Goal: Find contact information: Find contact information

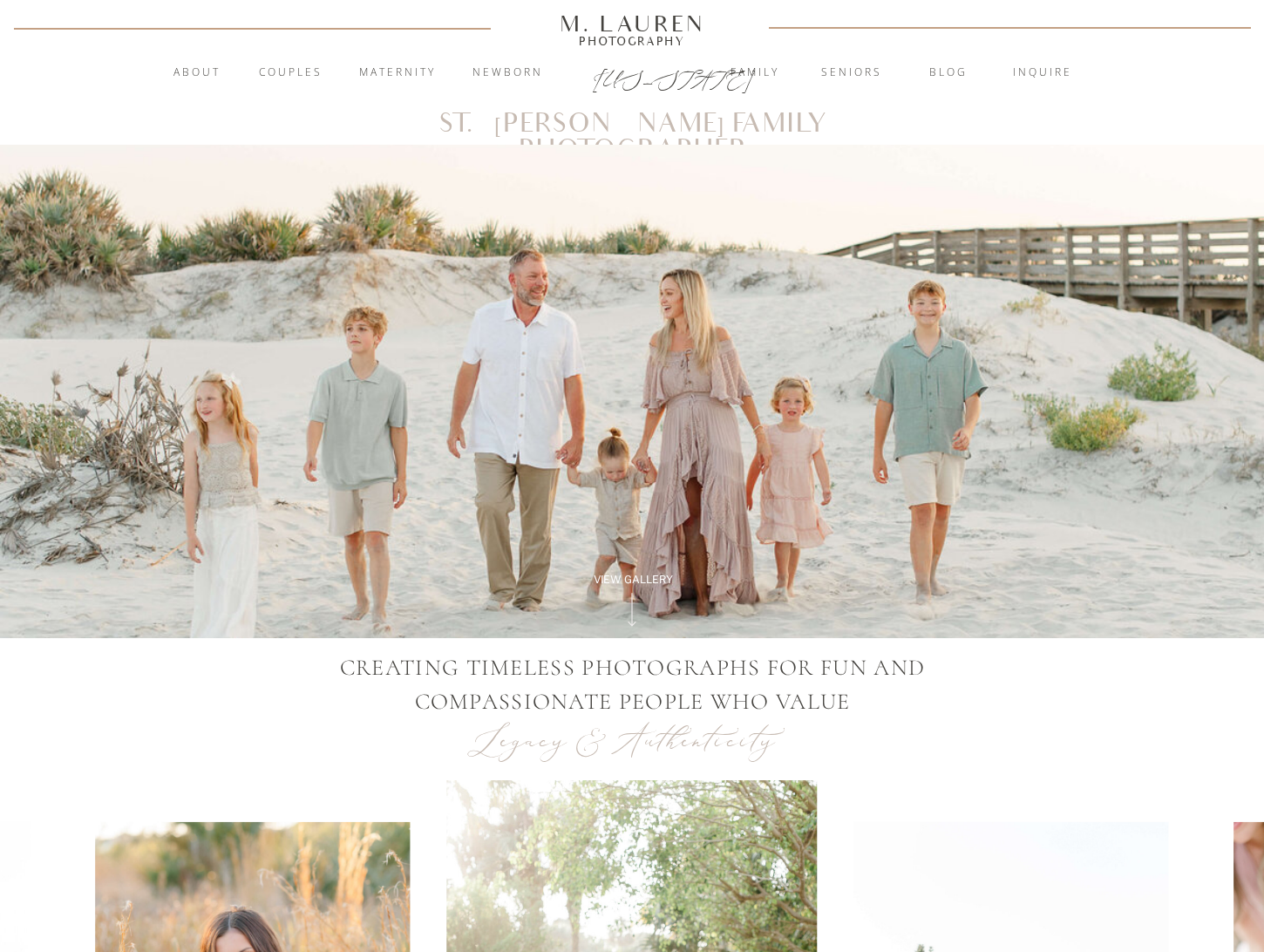
scroll to position [17, 0]
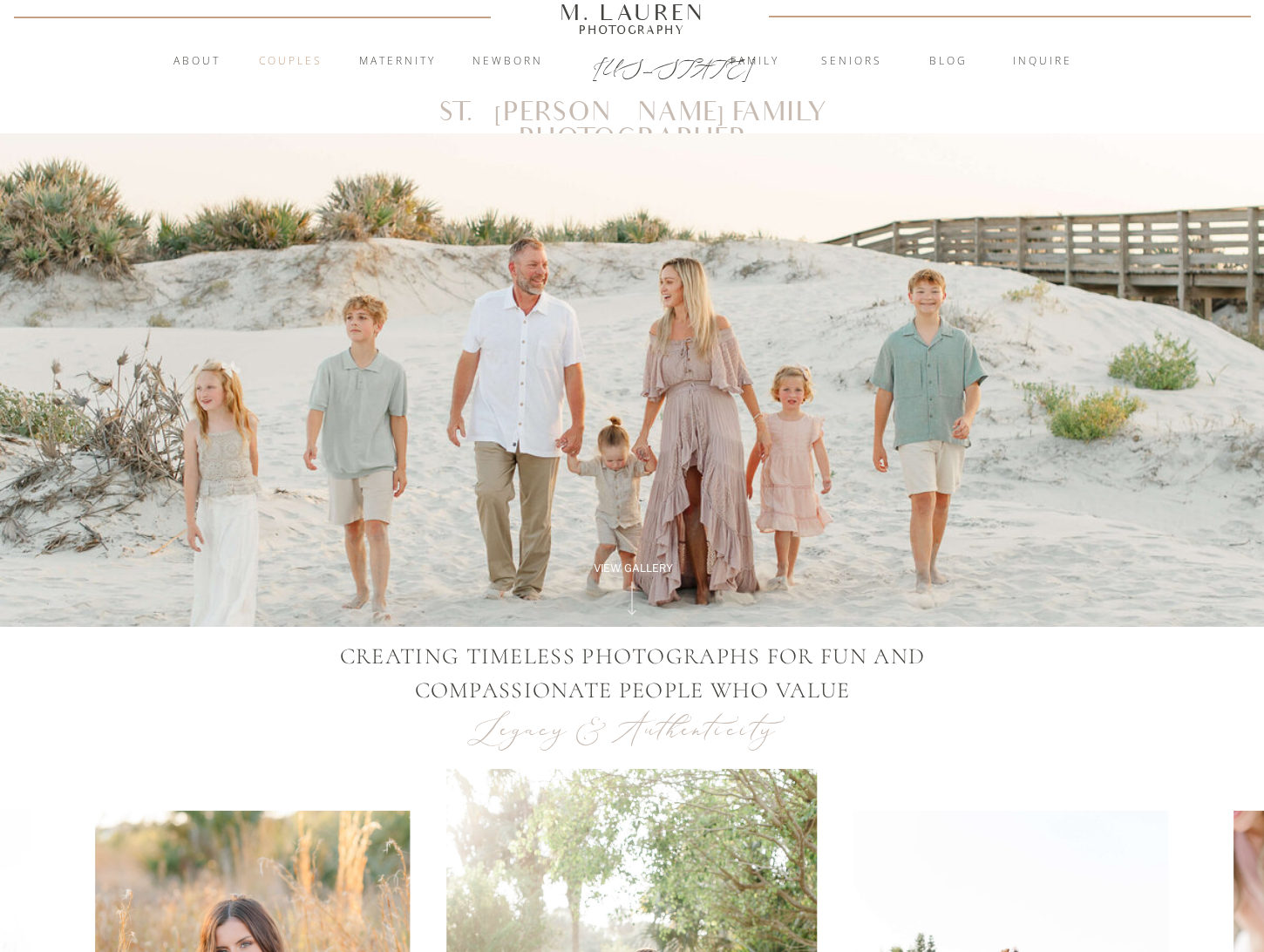
click at [302, 63] on nav "Couples" at bounding box center [290, 61] width 94 height 17
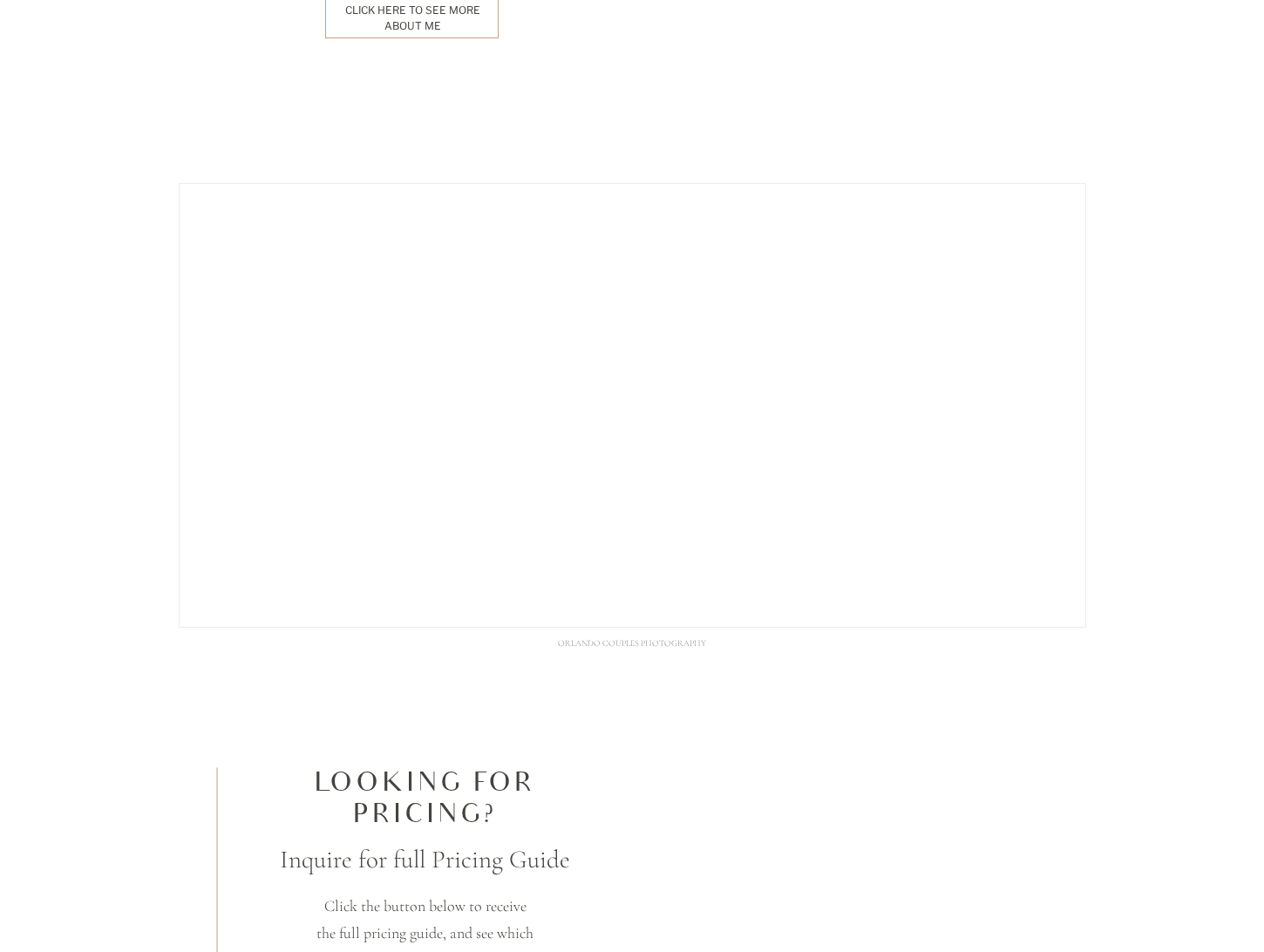
scroll to position [5032, 0]
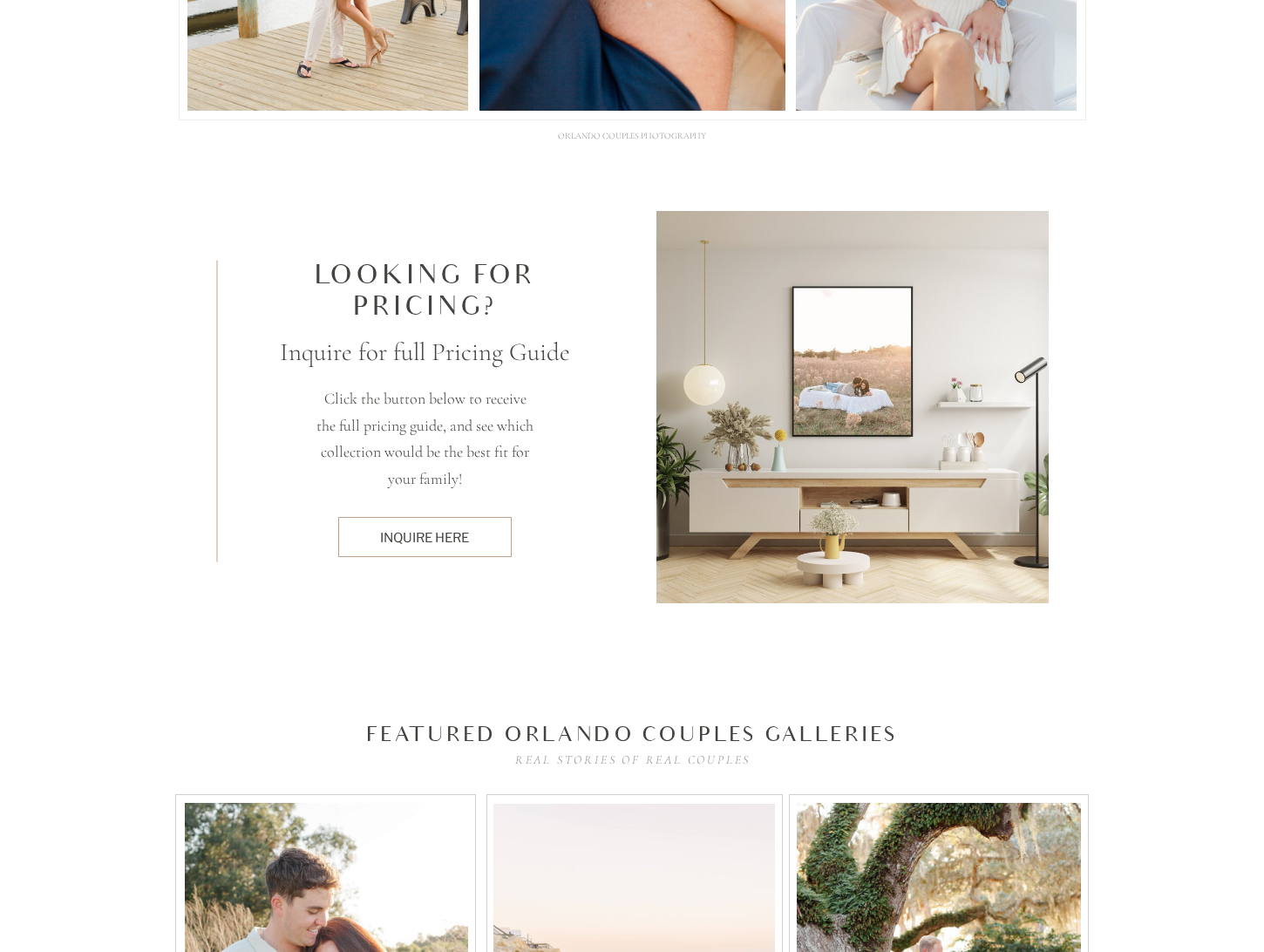
click at [420, 540] on div "inquire here" at bounding box center [425, 537] width 156 height 18
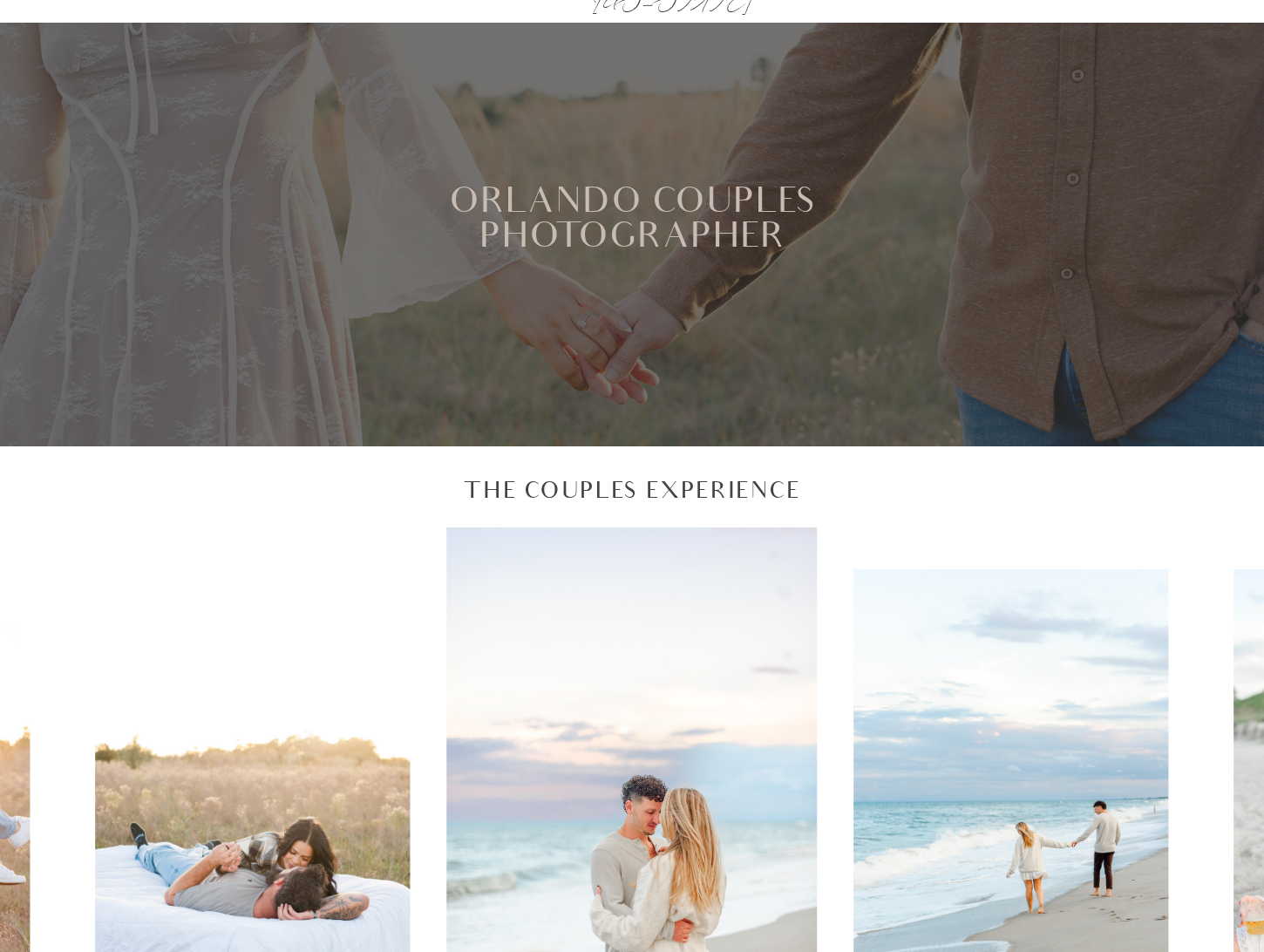
scroll to position [311, 0]
